Goal: Task Accomplishment & Management: Use online tool/utility

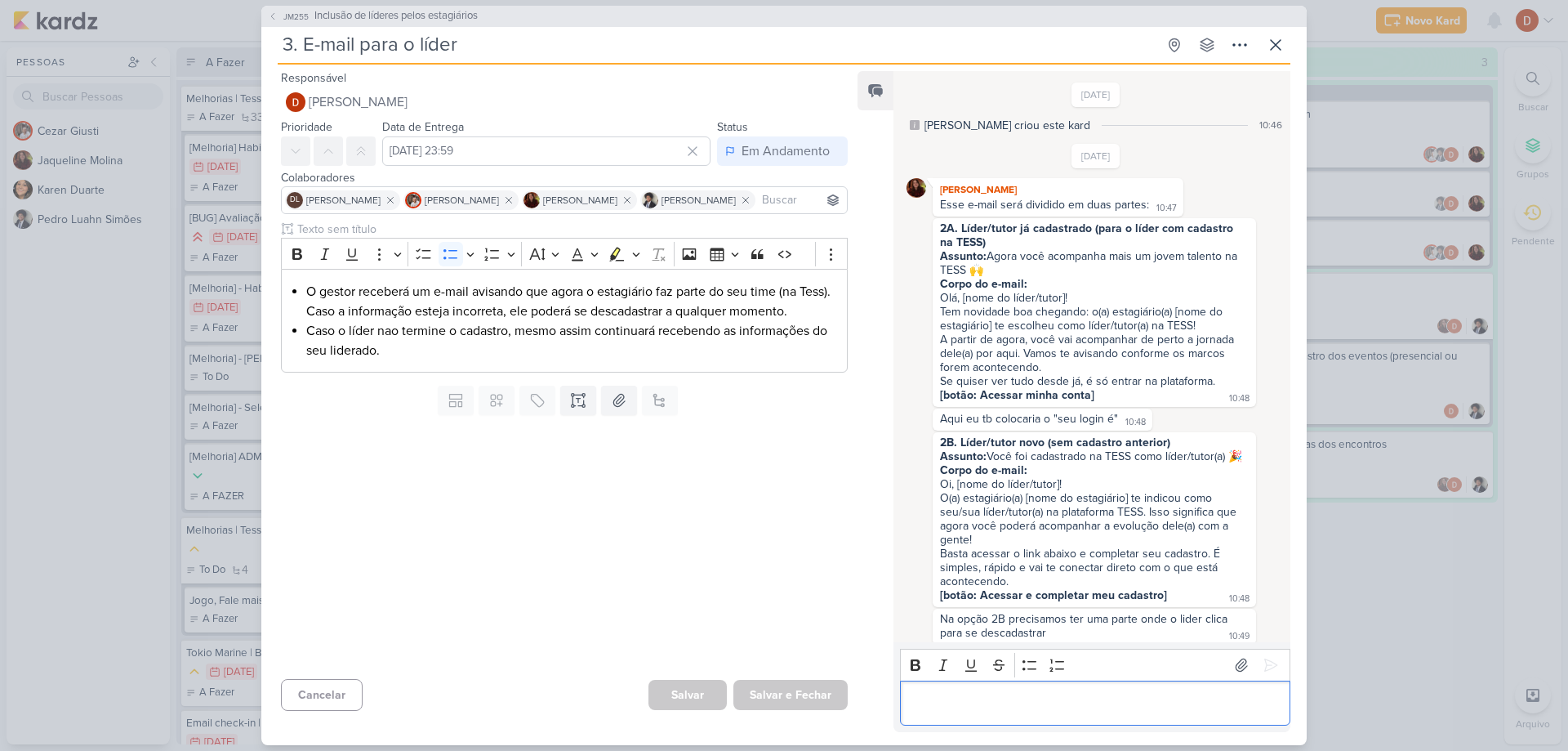
scroll to position [227, 0]
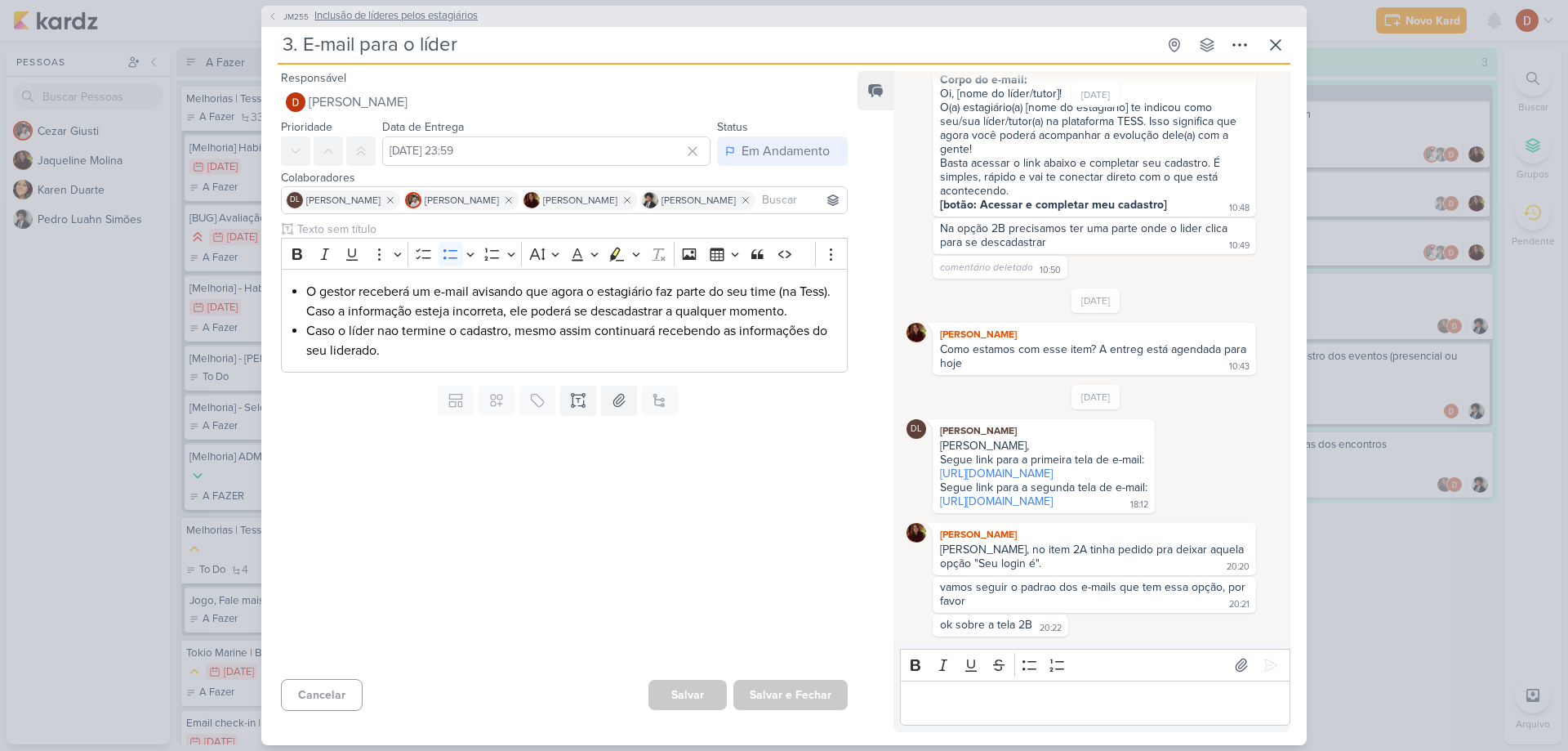
click at [294, 11] on span "JM255" at bounding box center [296, 17] width 30 height 12
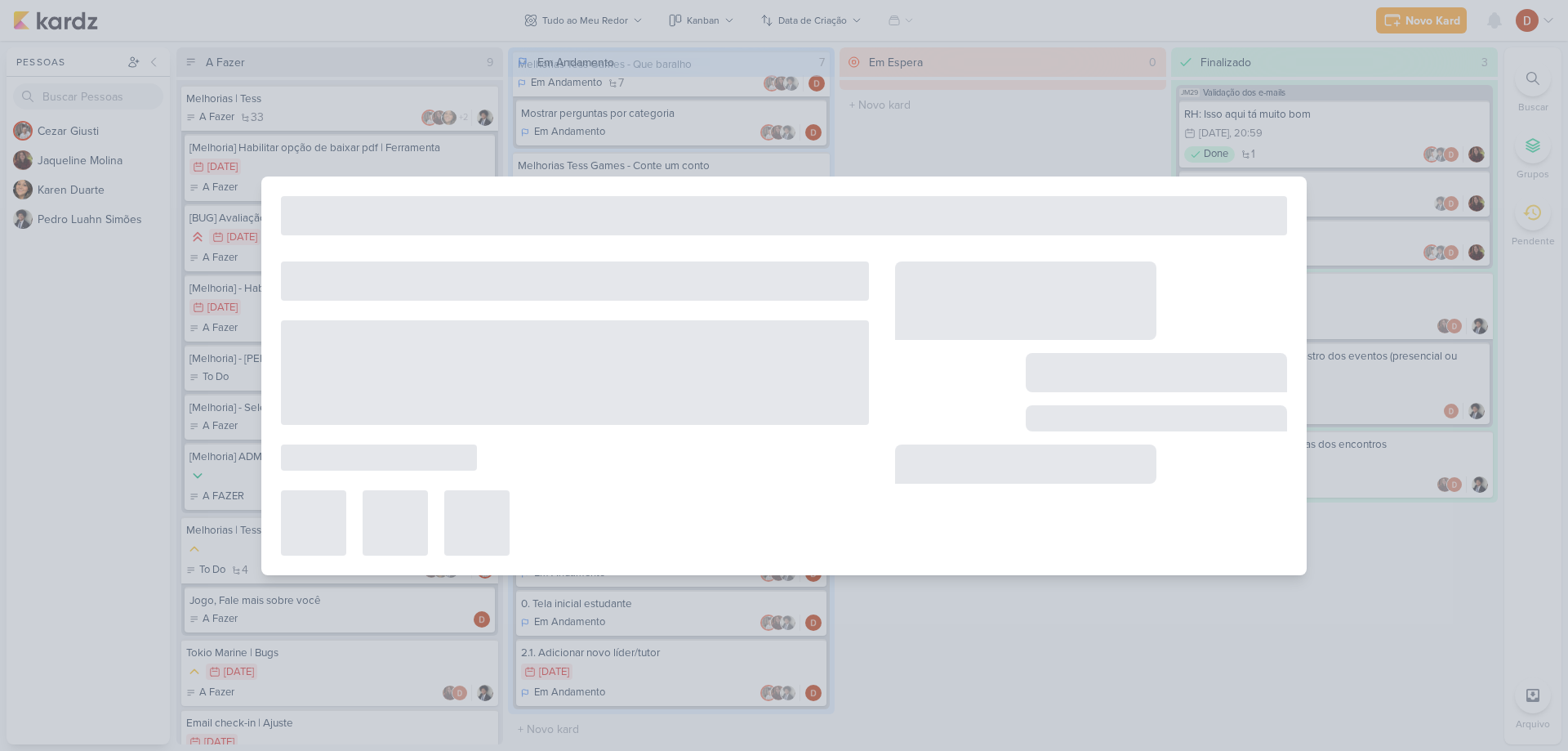
type input "Inclusão de líderes pelos estagiários"
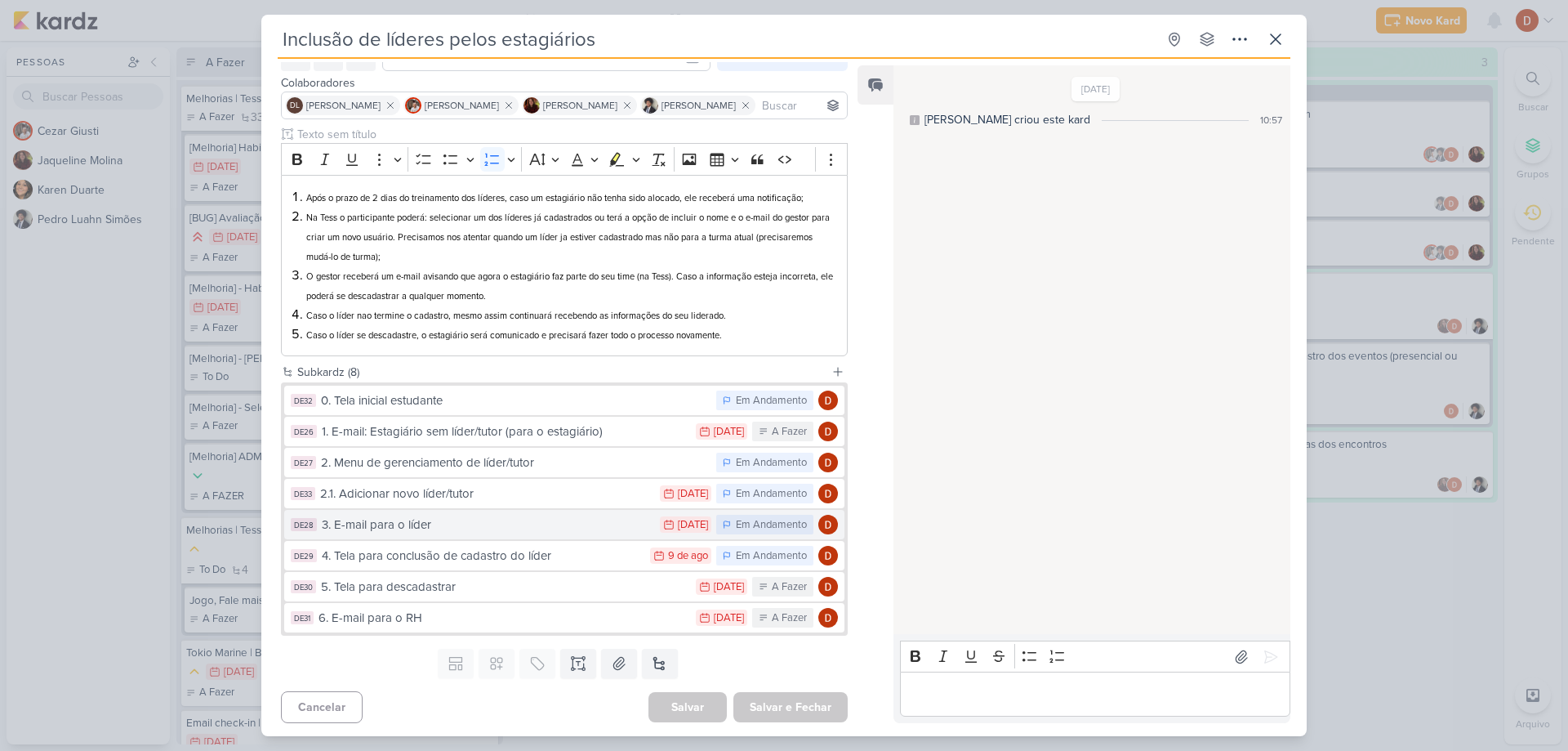
scroll to position [92, 0]
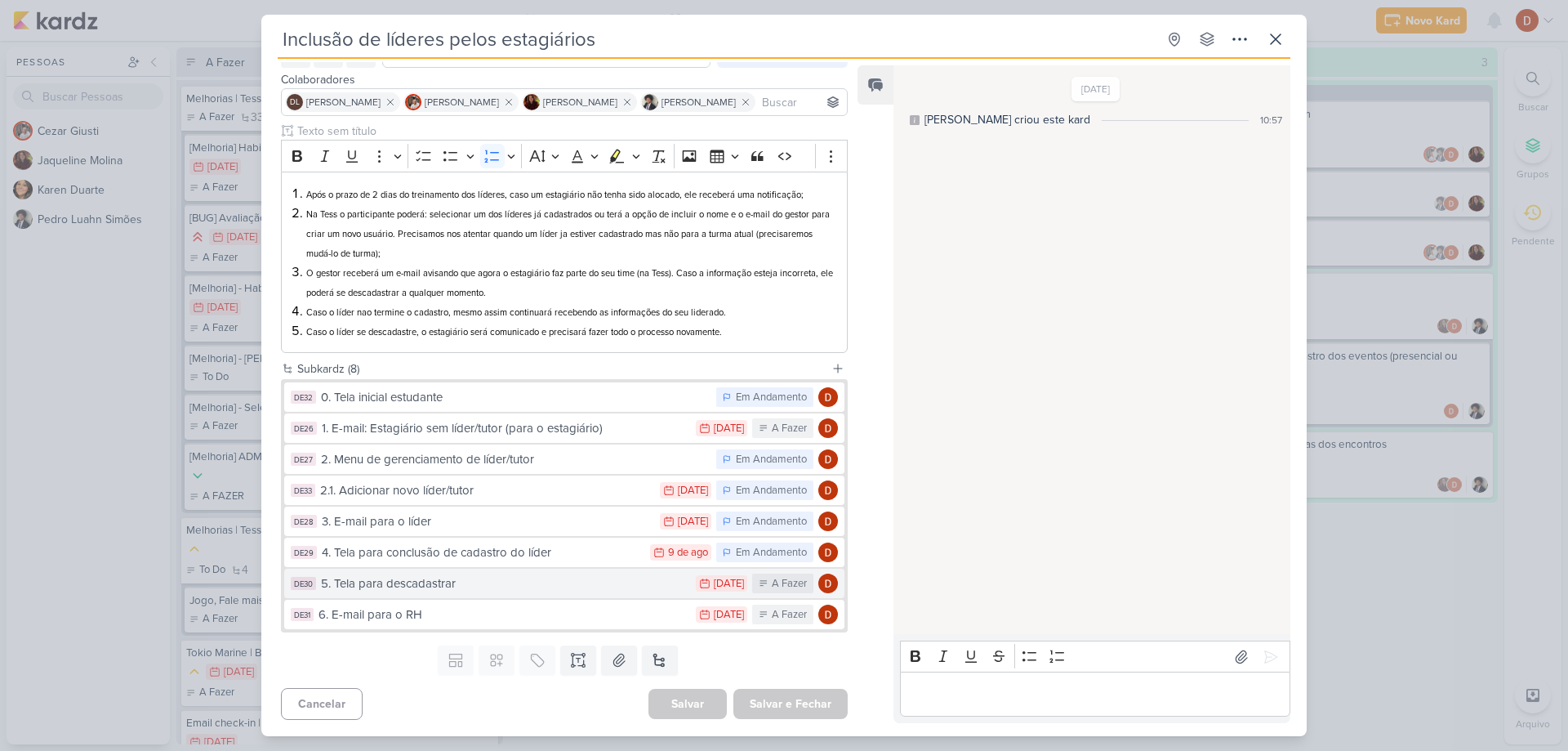
click at [462, 585] on div "5. Tela para descadastrar" at bounding box center [504, 584] width 367 height 19
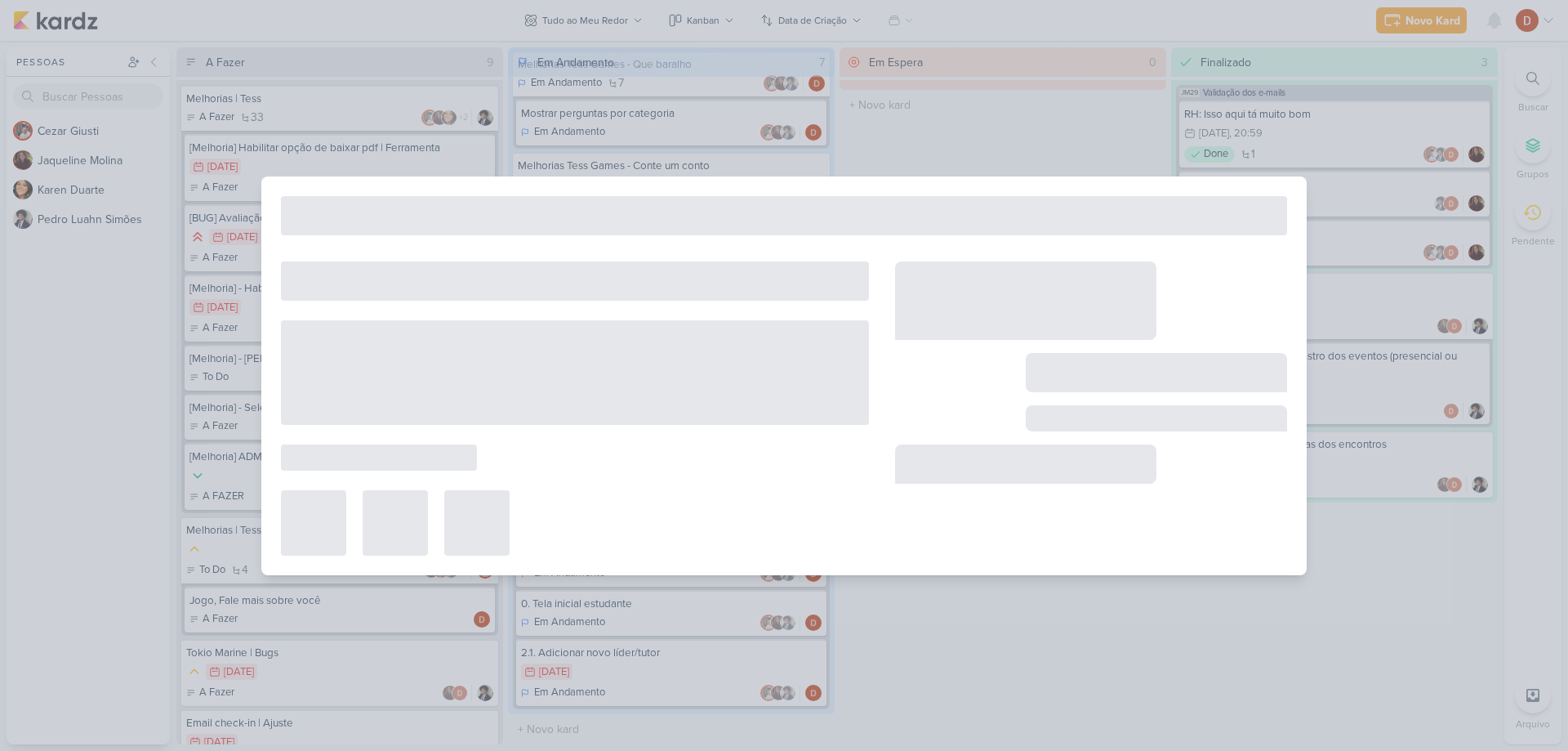
type input "5. Tela para descadastrar"
type input "[DATE] 23:59"
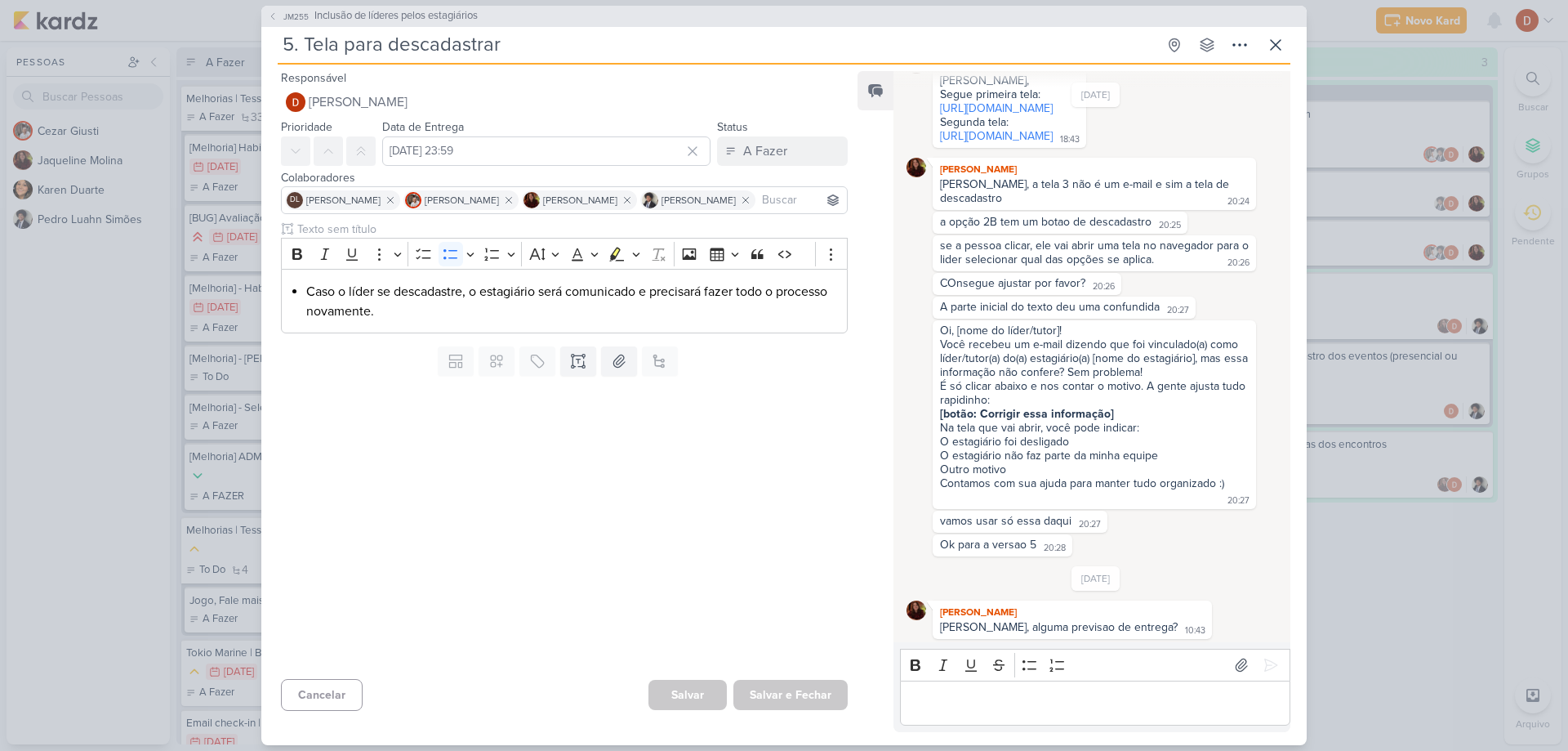
scroll to position [710, 0]
click at [275, 16] on icon at bounding box center [272, 16] width 10 height 10
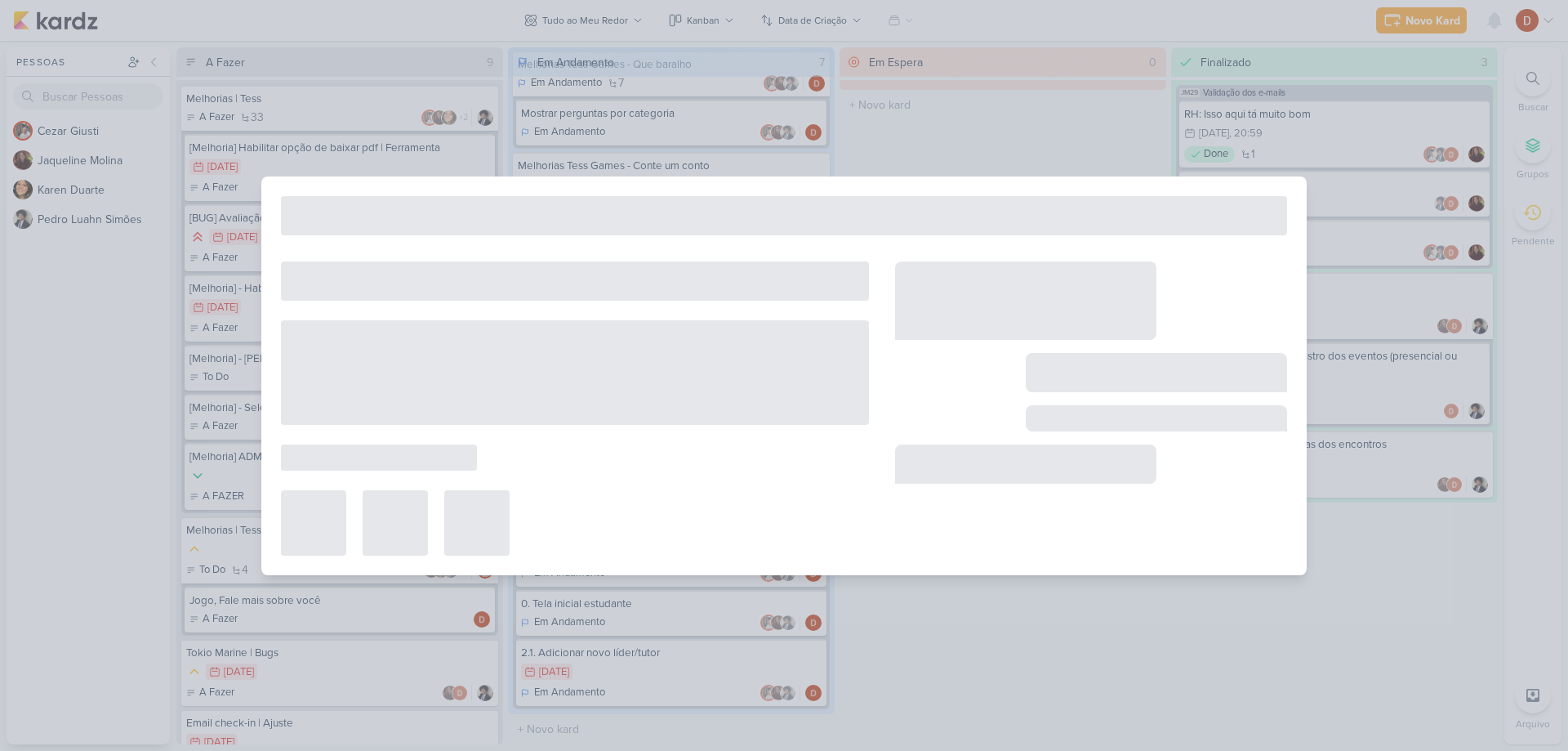
type input "Inclusão de líderes pelos estagiários"
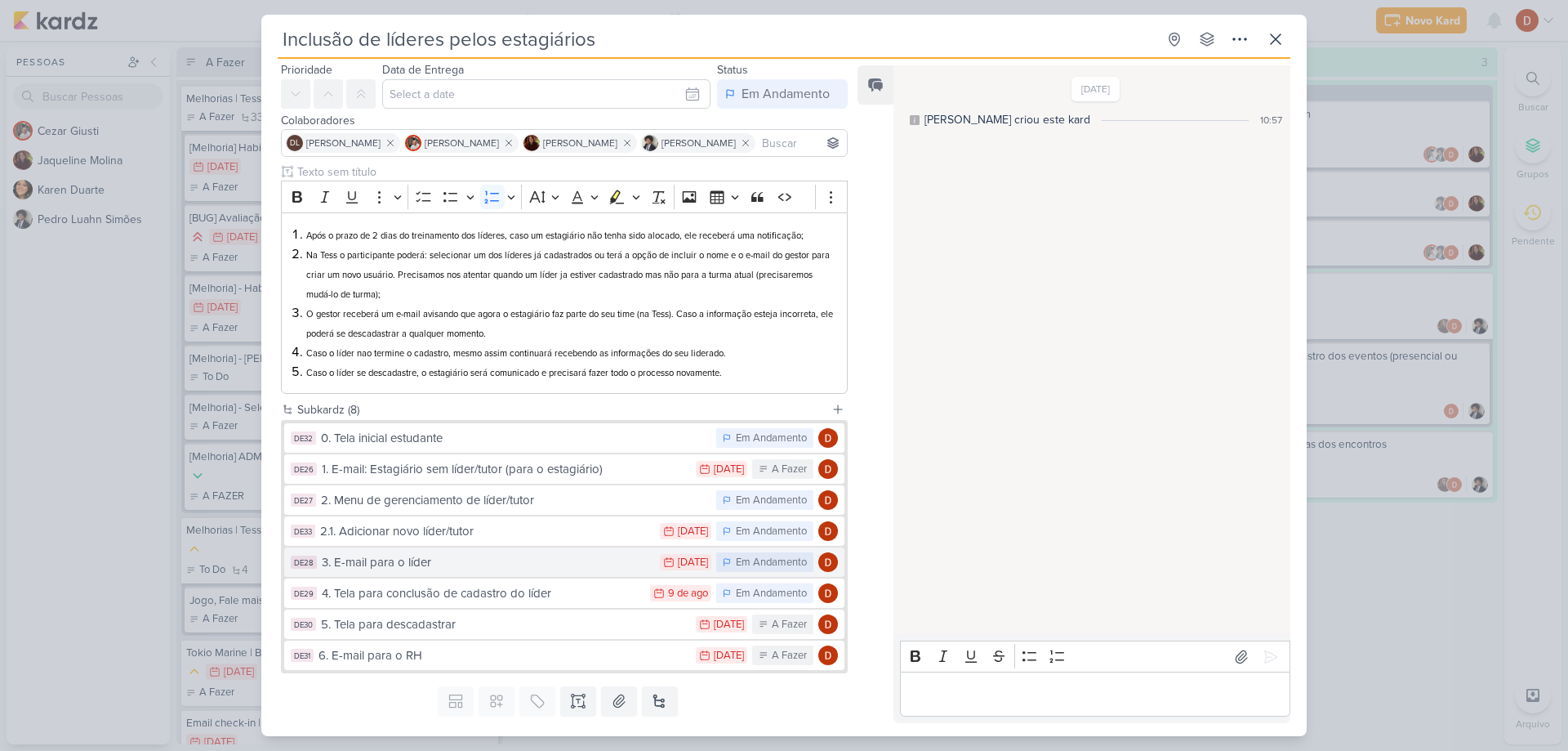
scroll to position [92, 0]
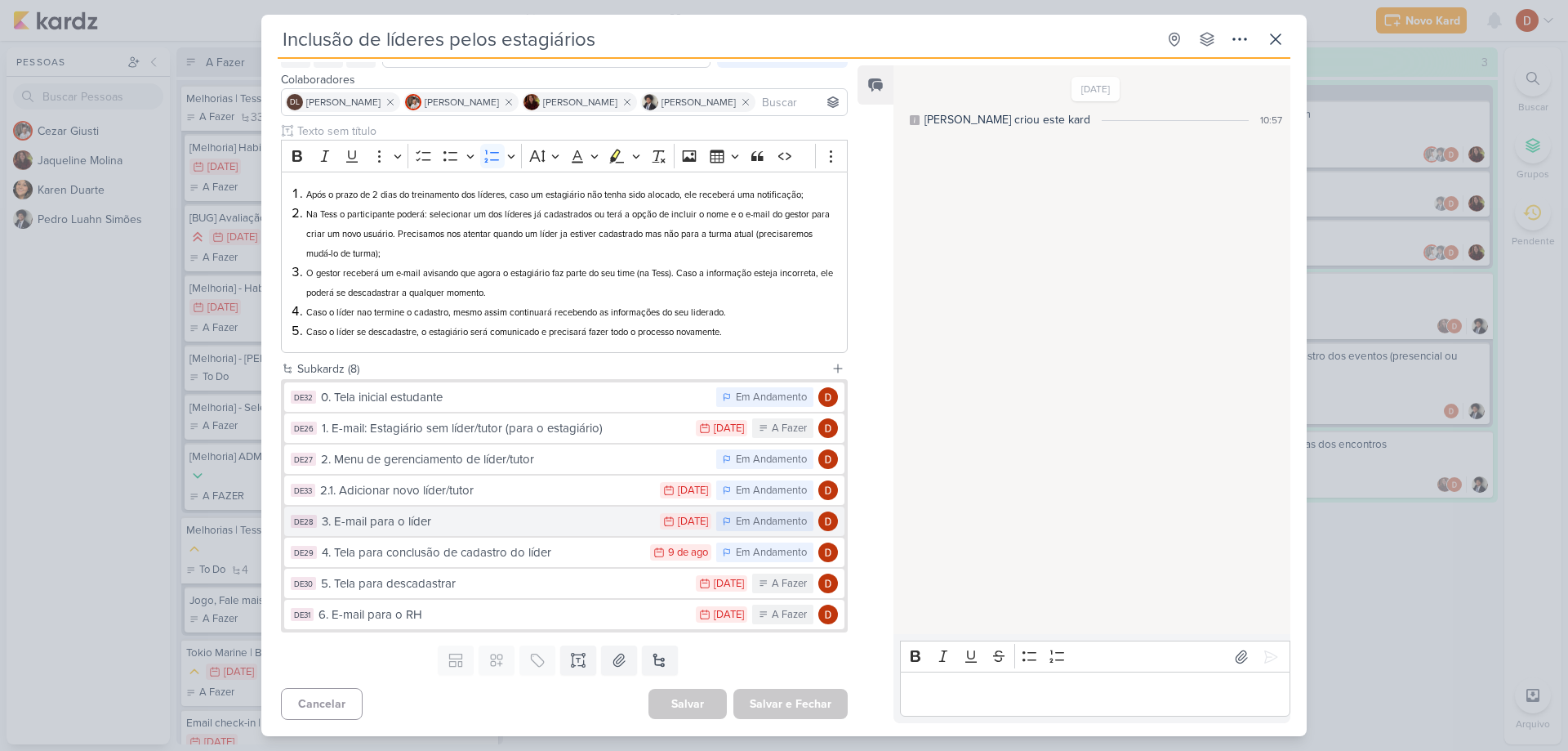
click at [421, 519] on div "3. E-mail para o líder" at bounding box center [487, 522] width 330 height 19
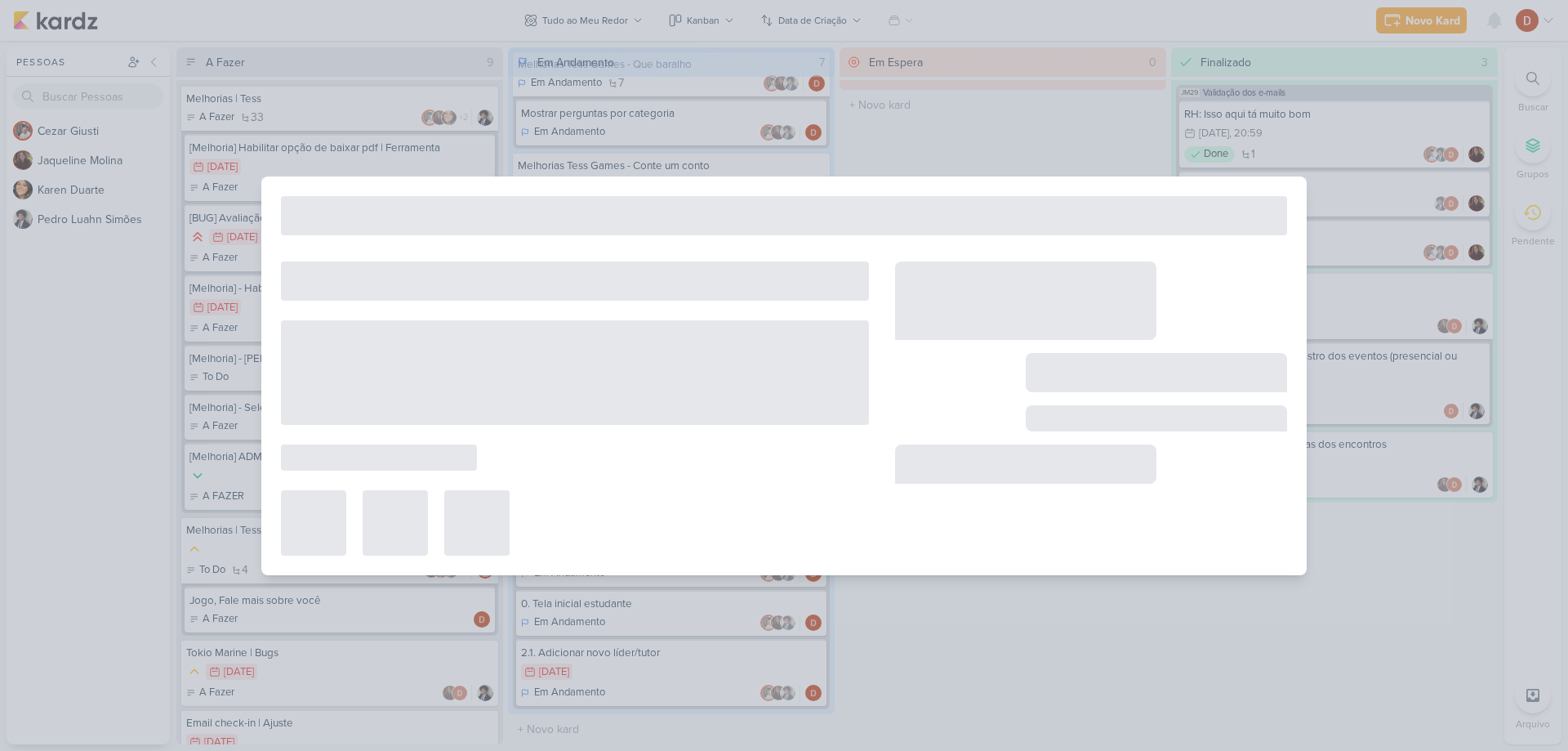
type input "3. E-mail para o líder"
type input "[DATE] 23:59"
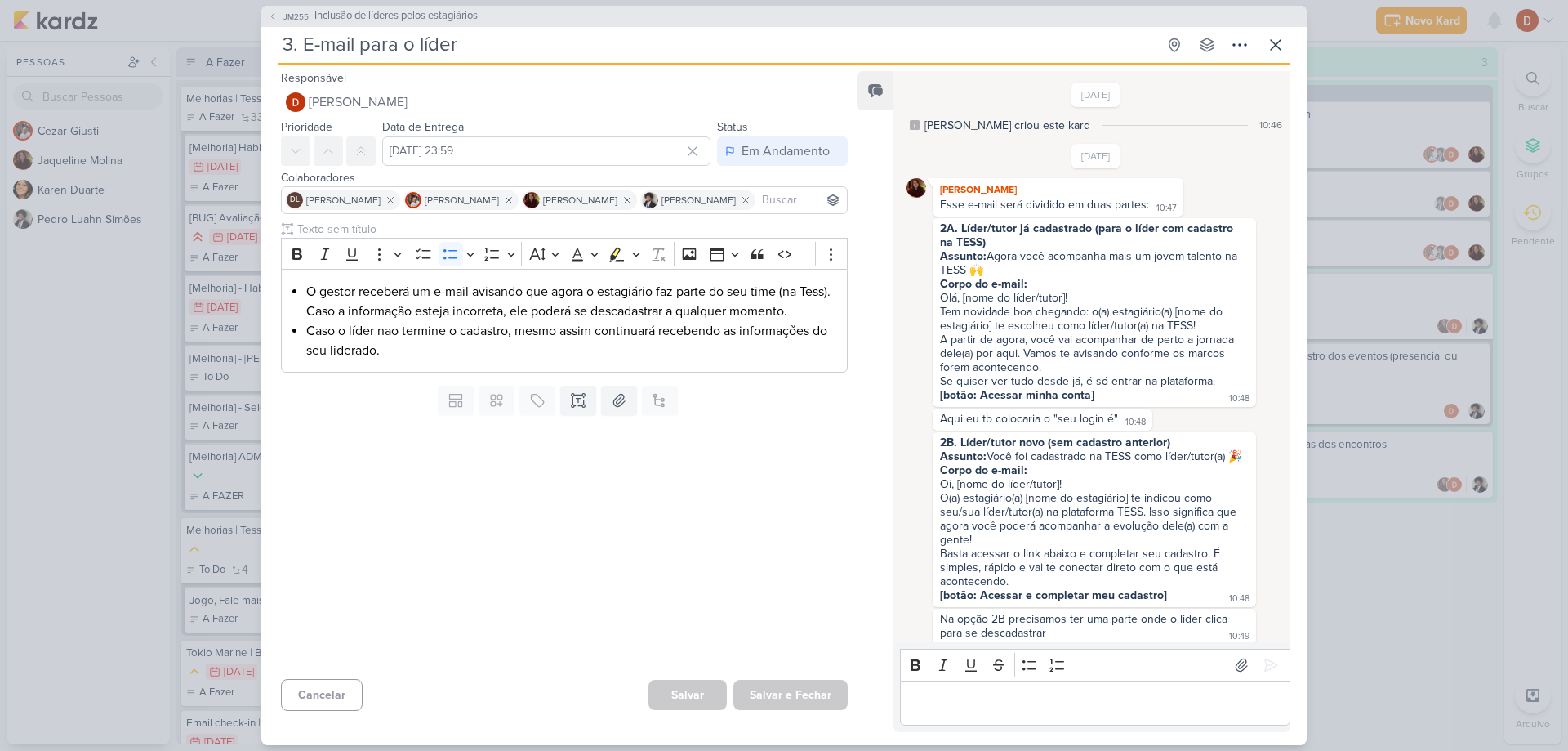
scroll to position [477, 0]
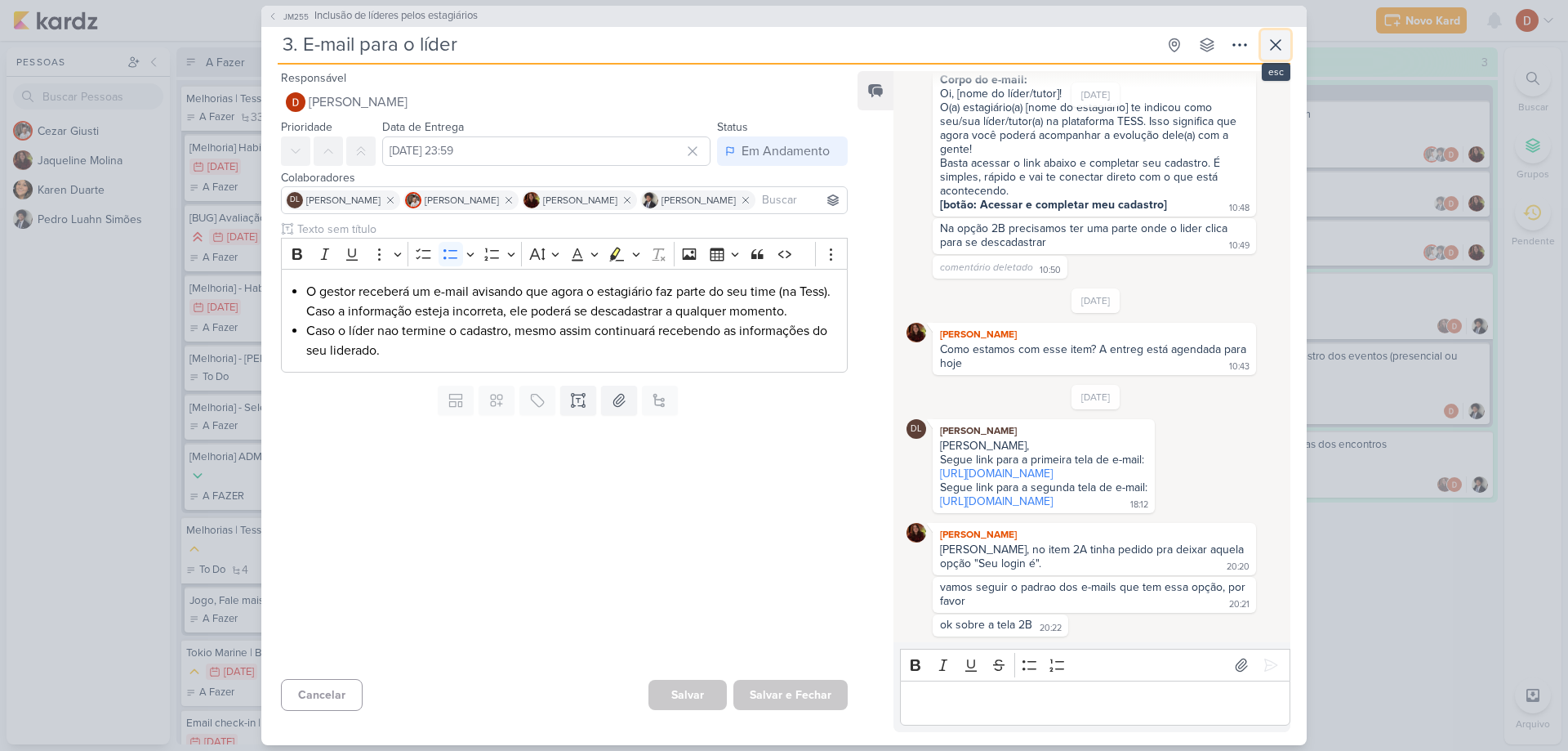
click at [1273, 44] on icon at bounding box center [1276, 44] width 20 height 20
